Goal: Transaction & Acquisition: Purchase product/service

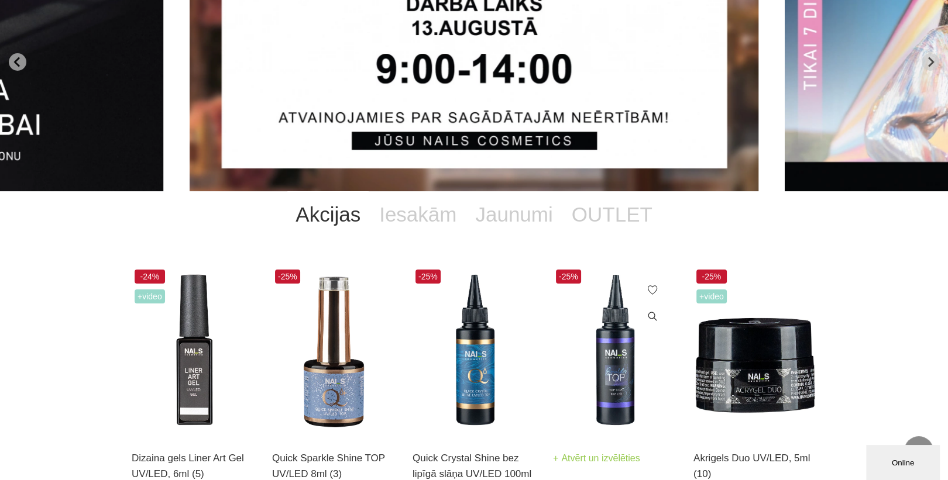
scroll to position [47, 0]
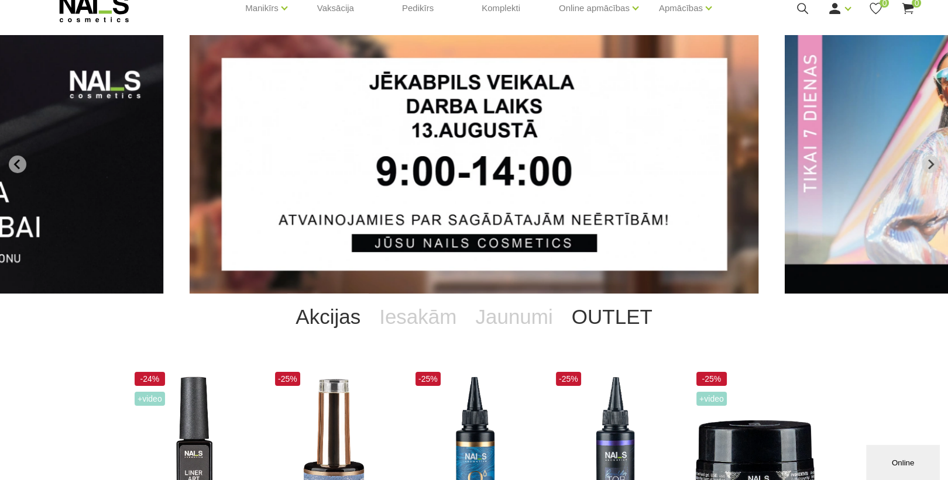
click at [618, 319] on link "OUTLET" at bounding box center [611, 317] width 99 height 47
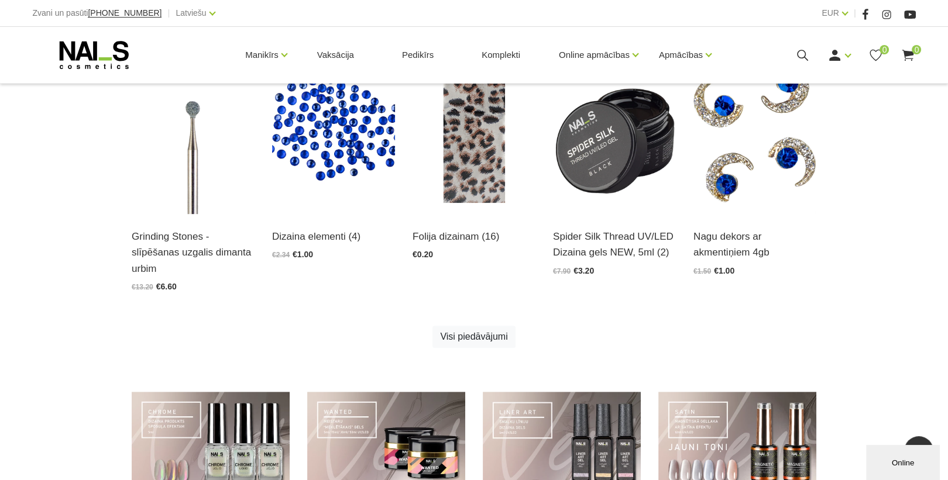
scroll to position [702, 0]
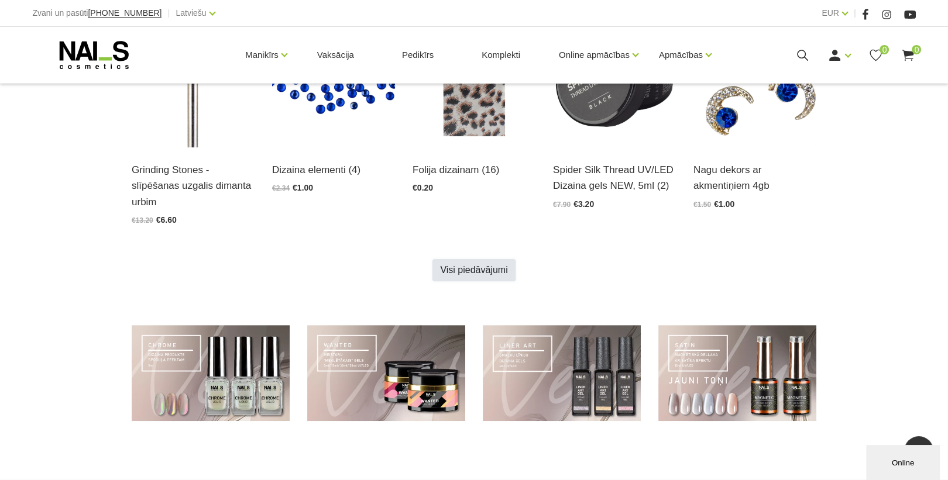
click at [484, 273] on link "Visi piedāvājumi" at bounding box center [473, 270] width 82 height 22
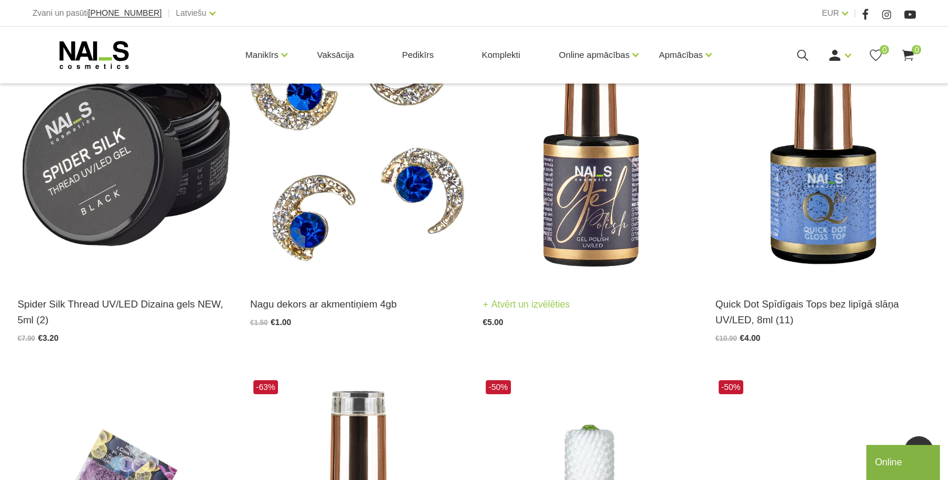
scroll to position [1030, 0]
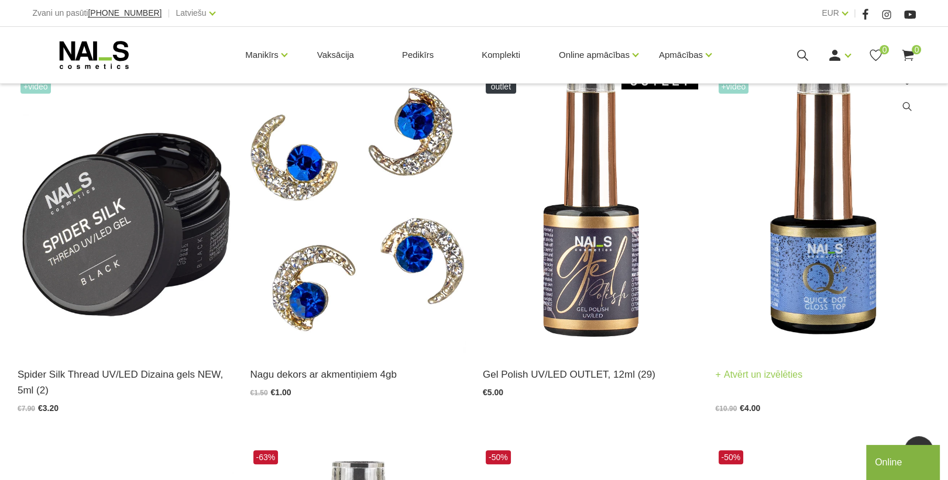
click at [834, 283] on img at bounding box center [822, 204] width 215 height 295
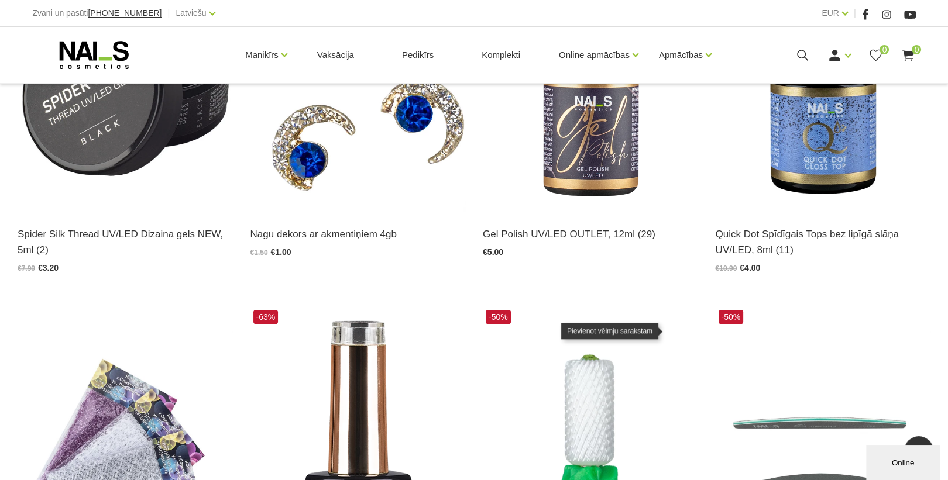
scroll to position [1404, 0]
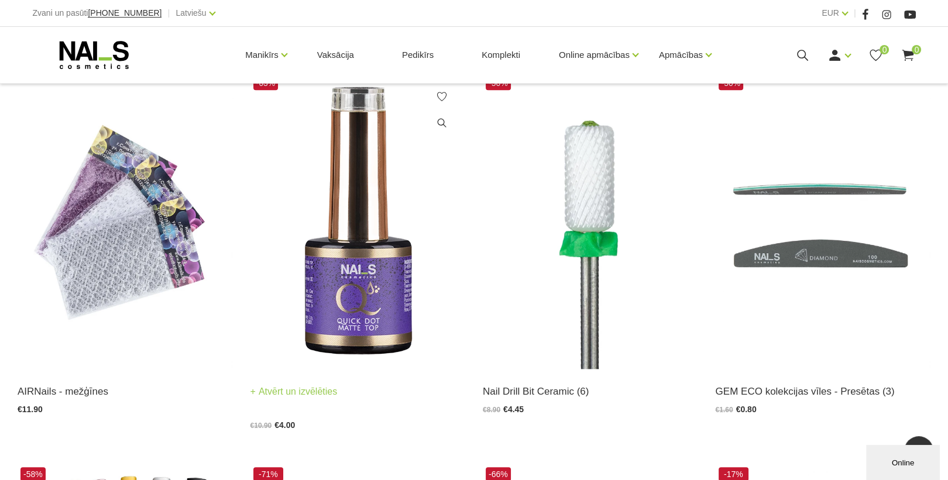
click at [359, 306] on img at bounding box center [357, 220] width 215 height 295
